Goal: Task Accomplishment & Management: Use online tool/utility

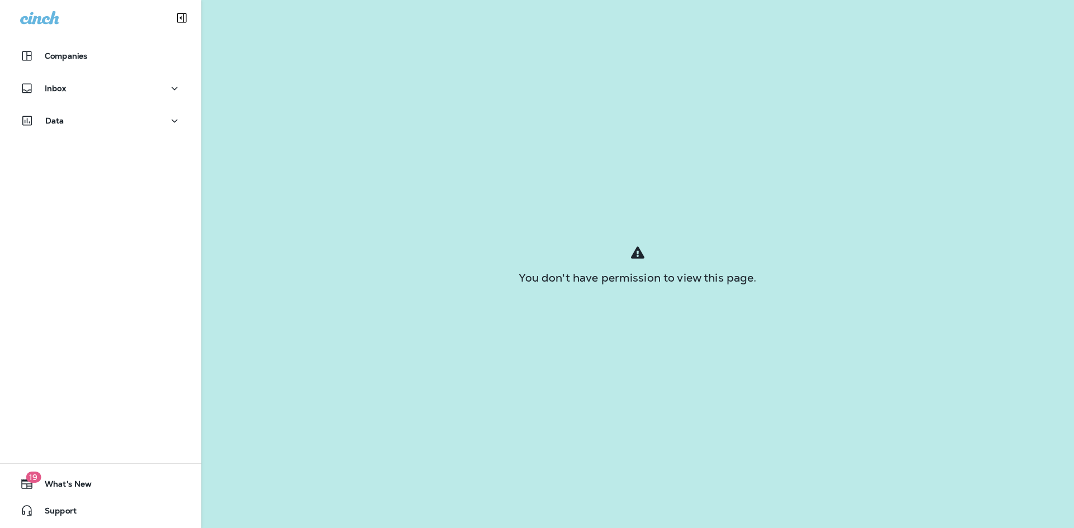
click at [103, 57] on div "Companies" at bounding box center [100, 55] width 161 height 13
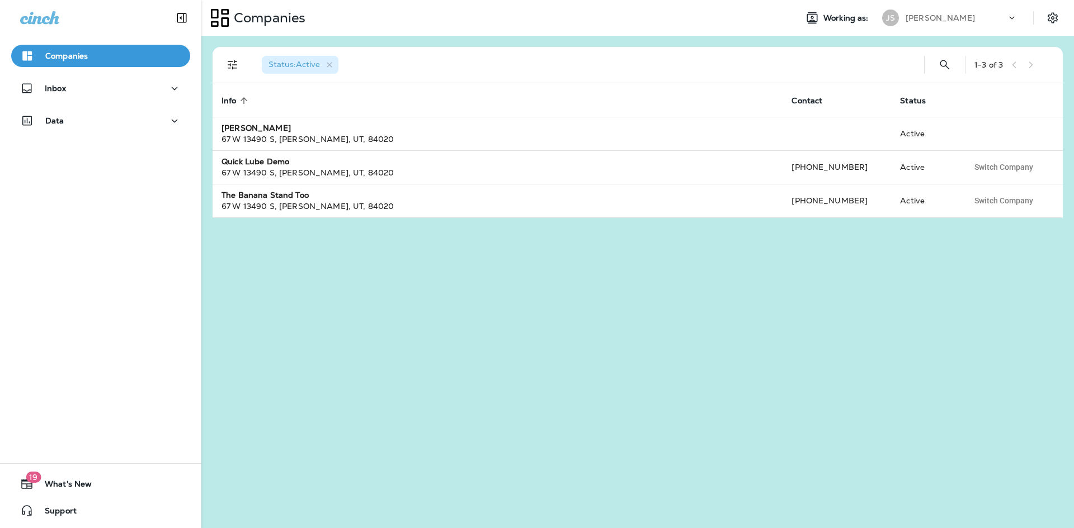
click at [974, 16] on div "[PERSON_NAME]" at bounding box center [955, 18] width 101 height 17
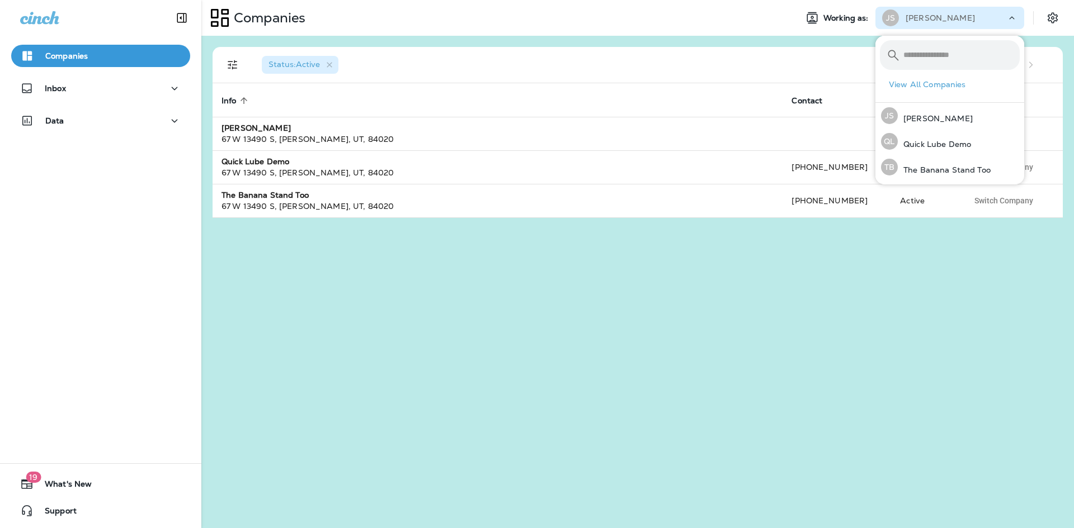
click at [974, 16] on div "[PERSON_NAME]" at bounding box center [955, 18] width 101 height 17
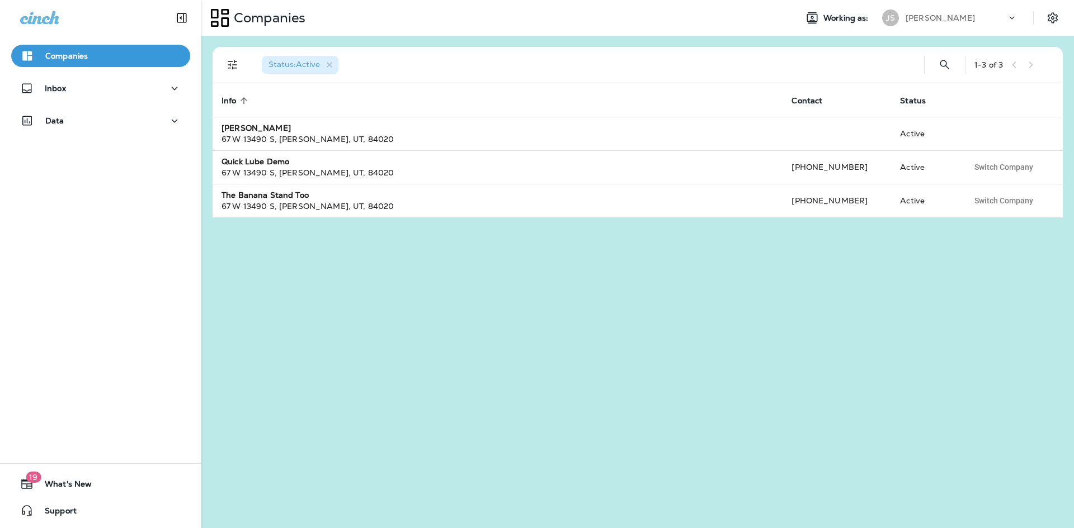
click at [974, 16] on div "[PERSON_NAME]" at bounding box center [955, 18] width 101 height 17
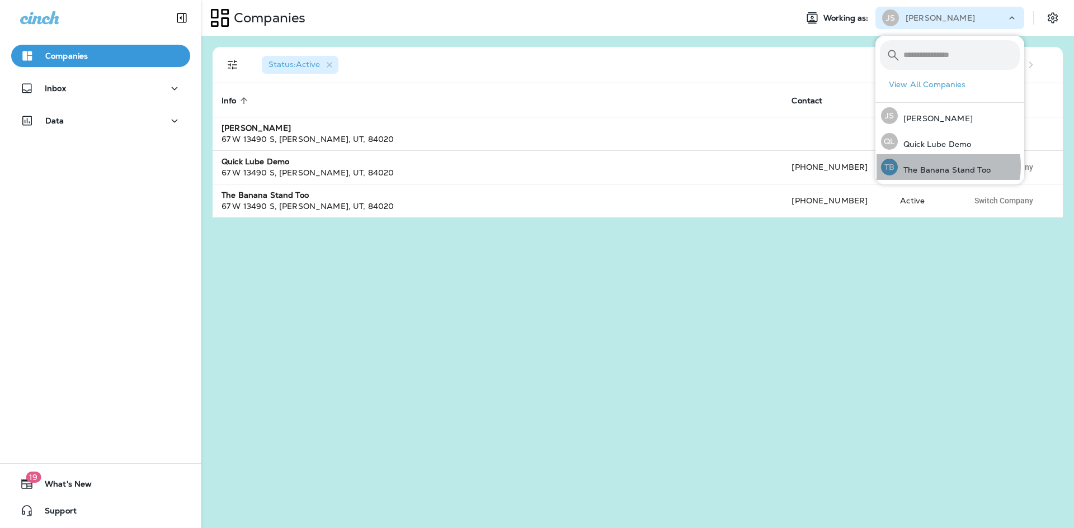
click at [945, 167] on p "The Banana Stand Too" at bounding box center [944, 170] width 93 height 9
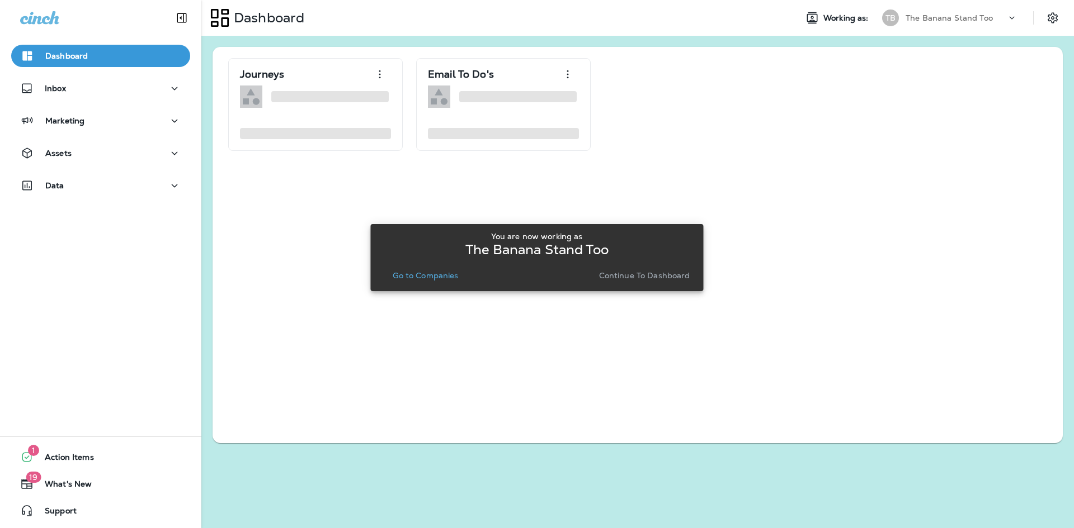
click at [448, 278] on p "Go to Companies" at bounding box center [425, 275] width 65 height 9
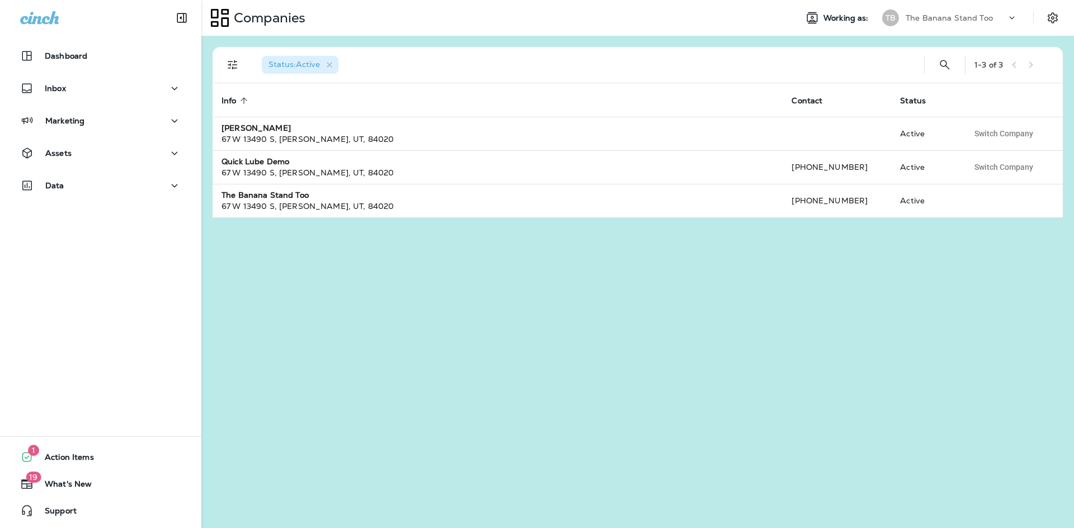
click at [81, 120] on p "Marketing" at bounding box center [64, 120] width 39 height 9
click at [102, 247] on div "Assets" at bounding box center [100, 241] width 161 height 14
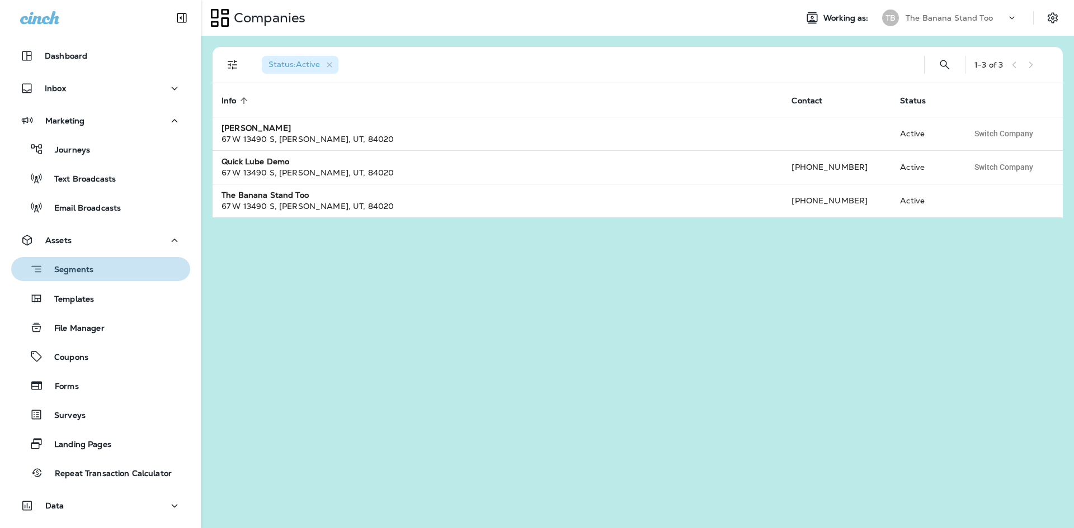
click at [106, 263] on div "Segments" at bounding box center [101, 269] width 170 height 17
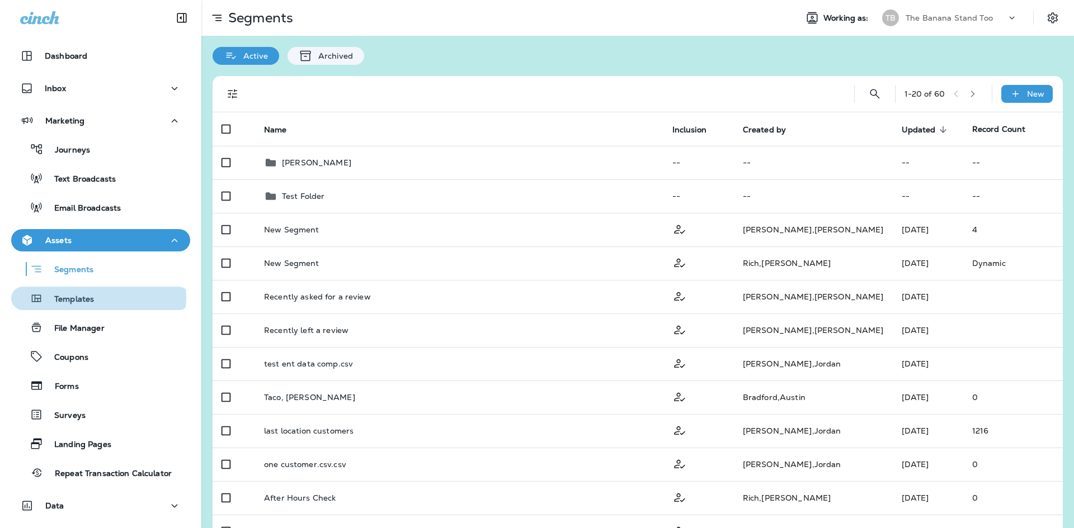
click at [89, 298] on p "Templates" at bounding box center [68, 300] width 51 height 11
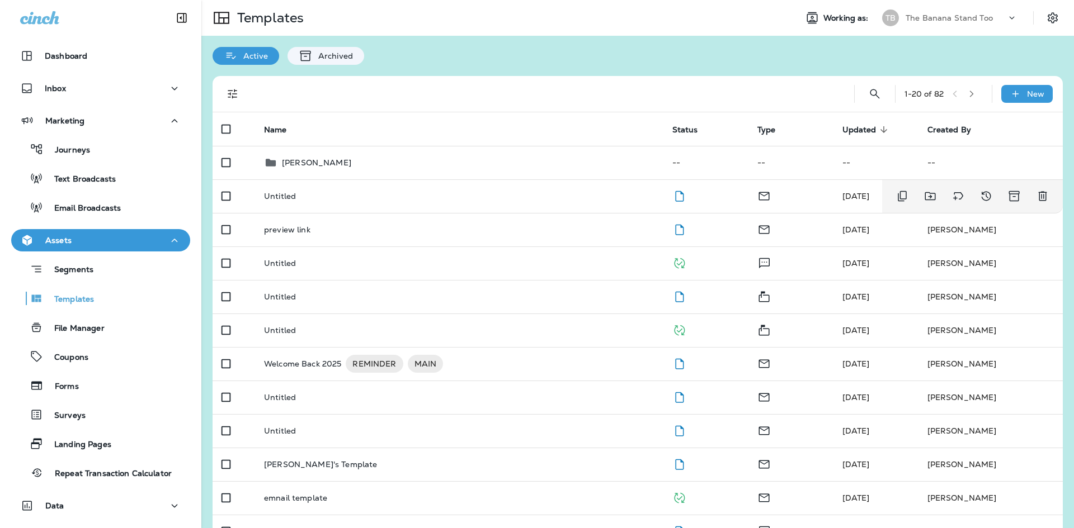
click at [452, 205] on td "Untitled" at bounding box center [459, 197] width 408 height 34
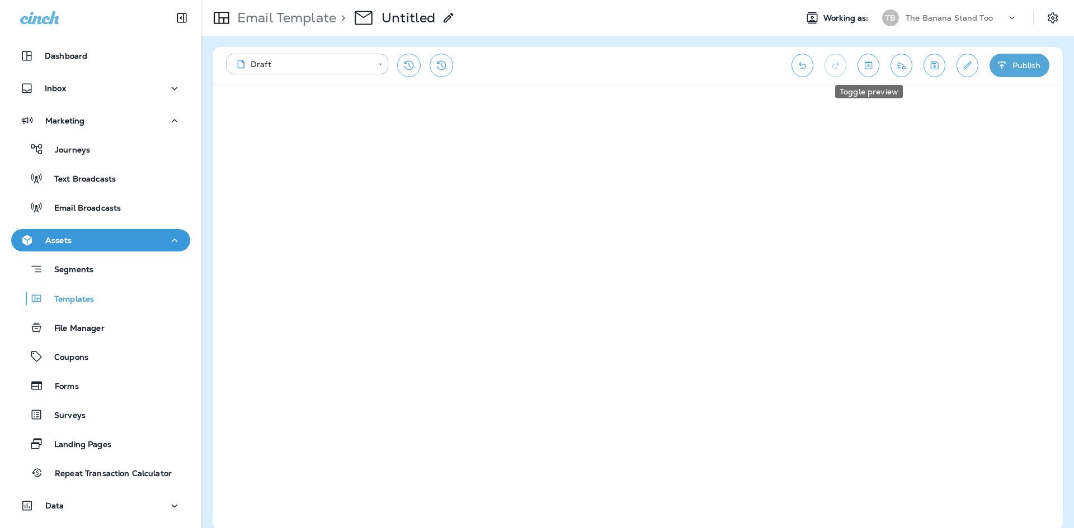
click at [875, 66] on button "Toggle preview" at bounding box center [868, 65] width 22 height 23
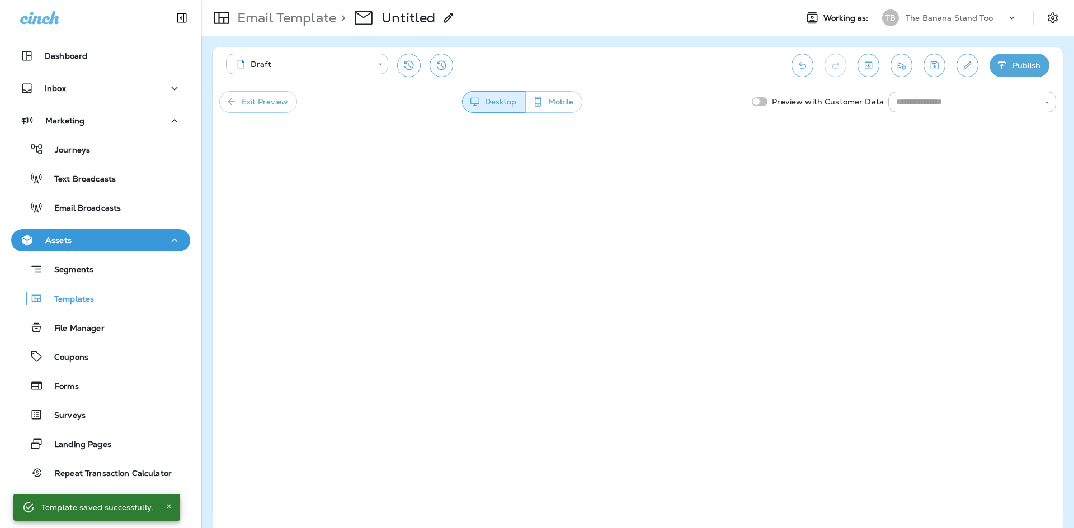
click at [772, 104] on div "Preview with Customer Data ​" at bounding box center [901, 102] width 309 height 21
click at [943, 103] on input "text" at bounding box center [962, 102] width 143 height 14
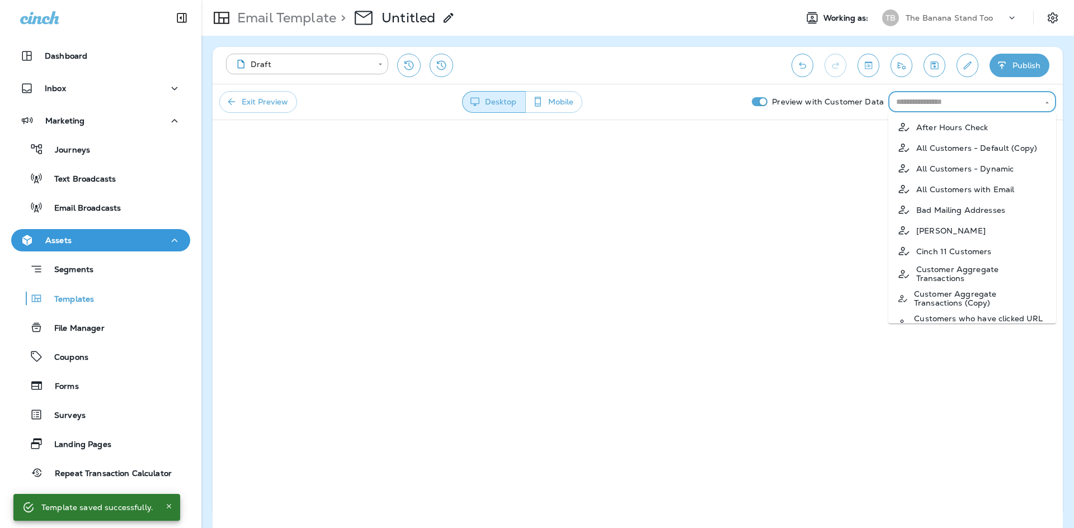
click at [937, 230] on p "[PERSON_NAME]" at bounding box center [950, 230] width 69 height 9
type input "**********"
